Goal: Transaction & Acquisition: Purchase product/service

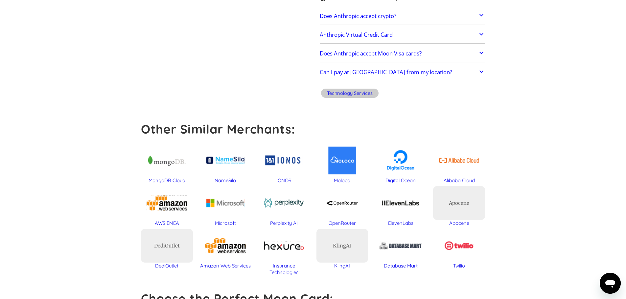
scroll to position [33, 0]
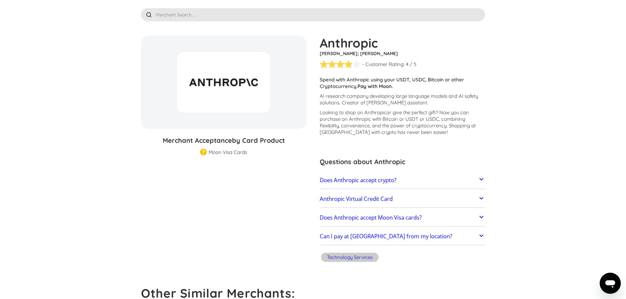
click at [422, 198] on link "Anthropic Virtual Credit Card" at bounding box center [403, 199] width 166 height 14
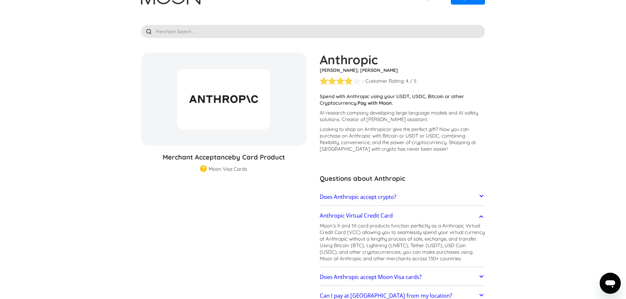
scroll to position [0, 0]
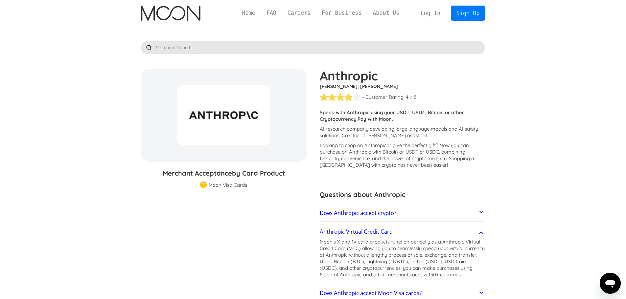
click at [433, 14] on link "Log In" at bounding box center [430, 13] width 31 height 14
